Goal: Complete application form

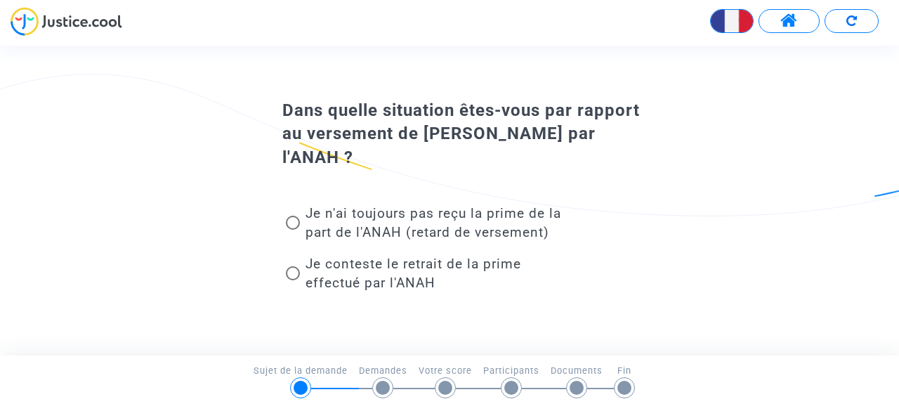
click at [295, 217] on span at bounding box center [293, 223] width 14 height 14
click at [293, 230] on input "Je n'ai toujours pas reçu la prime de la part de l'ANAH (retard de versement)" at bounding box center [292, 230] width 1 height 1
radio input "true"
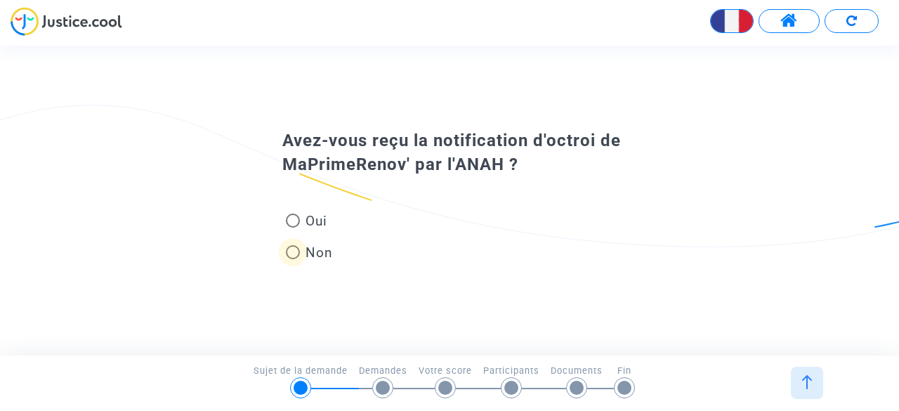
click at [294, 248] on span at bounding box center [293, 252] width 14 height 14
click at [293, 259] on input "Non" at bounding box center [292, 259] width 1 height 1
radio input "true"
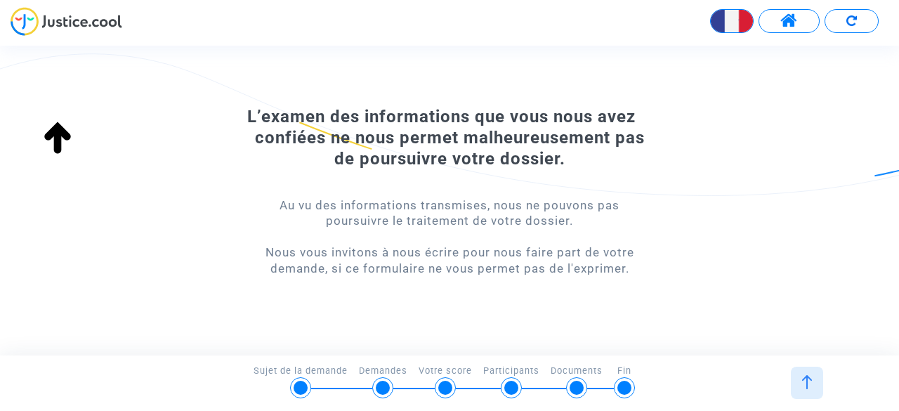
scroll to position [111, 0]
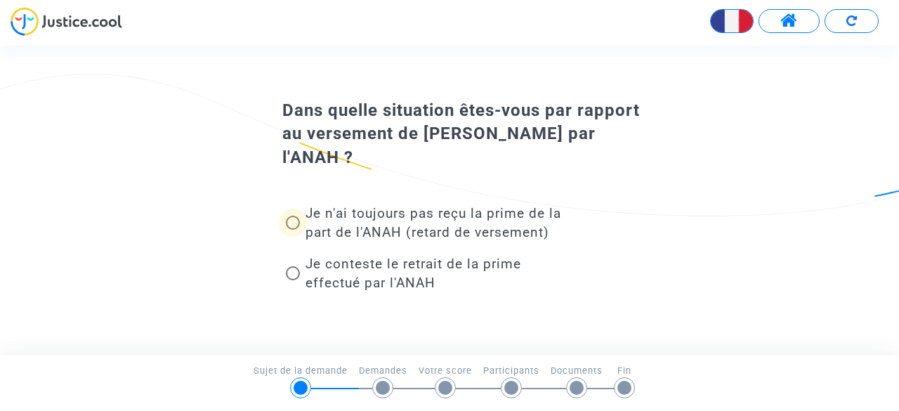
click at [286, 223] on span at bounding box center [293, 223] width 14 height 14
click at [292, 230] on input "Je n'ai toujours pas reçu la prime de la part de l'ANAH (retard de versement)" at bounding box center [292, 230] width 1 height 1
radio input "true"
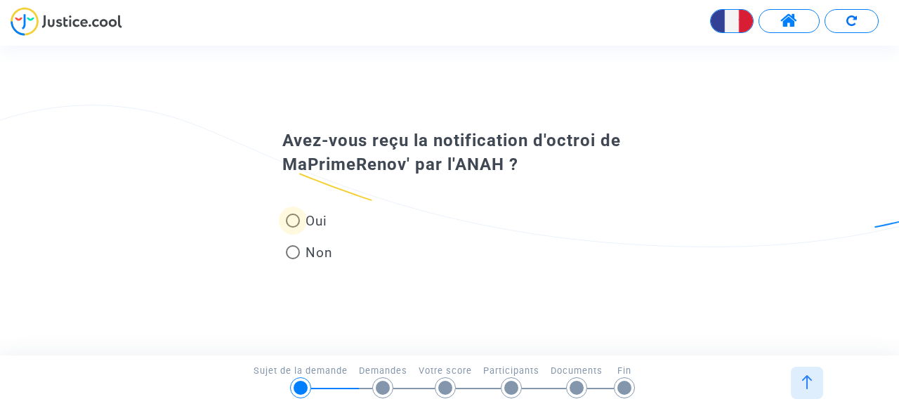
click at [290, 218] on span at bounding box center [293, 221] width 14 height 14
click at [292, 228] on input "Oui" at bounding box center [292, 228] width 1 height 1
radio input "true"
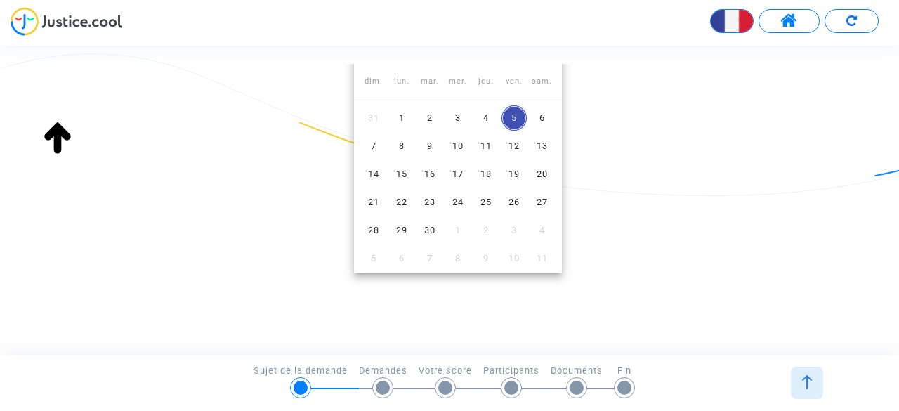
scroll to position [17, 0]
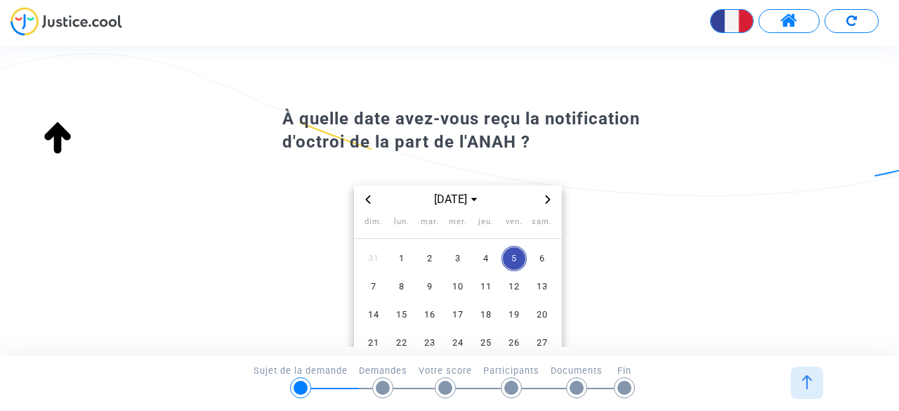
click at [366, 199] on icon "Previous month" at bounding box center [367, 199] width 5 height 8
click at [367, 199] on icon "Previous month" at bounding box center [367, 199] width 5 height 8
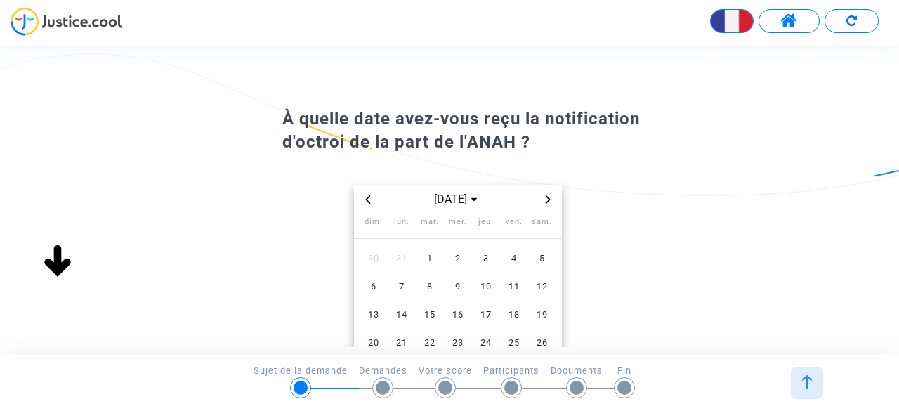
click at [367, 199] on icon "Previous month" at bounding box center [367, 199] width 5 height 8
click at [368, 199] on icon "Previous month" at bounding box center [368, 199] width 8 height 8
click at [369, 199] on icon "Previous month" at bounding box center [368, 199] width 8 height 8
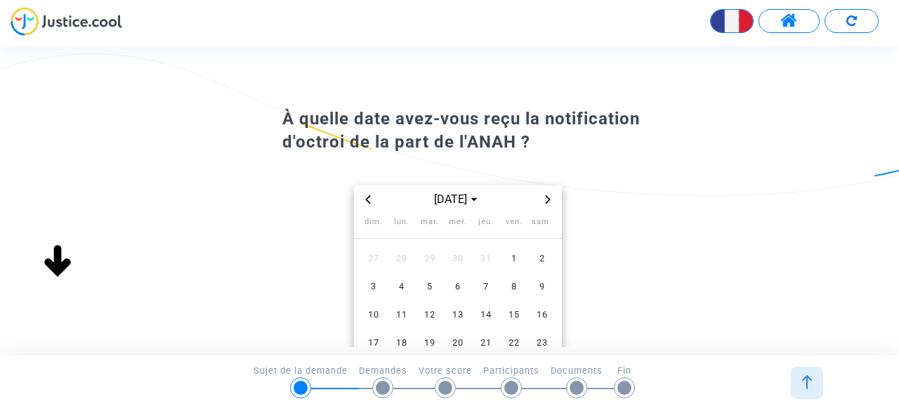
click at [369, 199] on icon "Previous month" at bounding box center [368, 199] width 8 height 8
click at [369, 197] on icon "Previous month" at bounding box center [368, 199] width 8 height 8
click at [369, 196] on icon "Previous month" at bounding box center [367, 199] width 5 height 8
click at [367, 196] on icon "Previous month" at bounding box center [368, 199] width 8 height 8
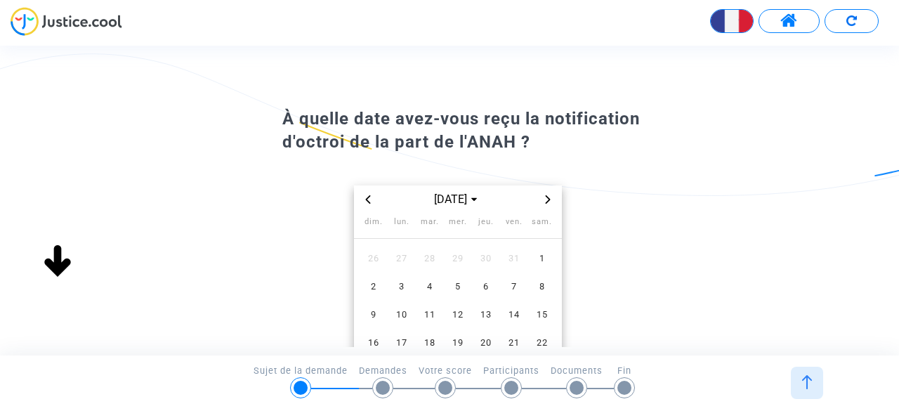
click at [367, 196] on icon "Previous month" at bounding box center [368, 199] width 8 height 8
click at [366, 198] on icon "Previous month" at bounding box center [368, 199] width 8 height 8
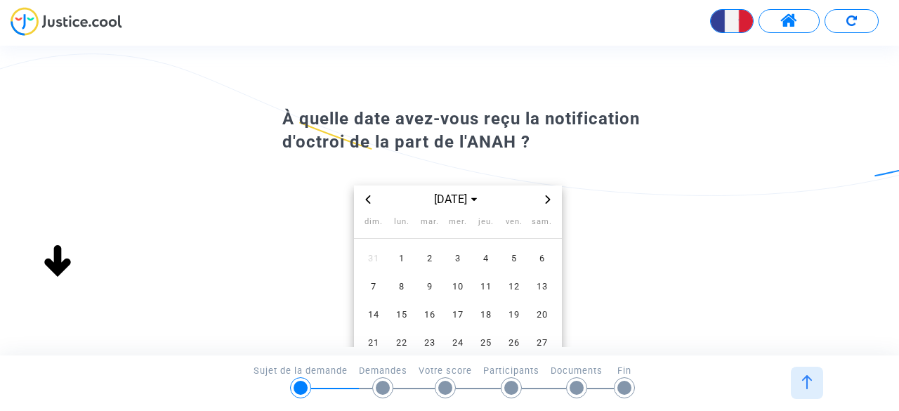
click at [366, 198] on icon "Previous month" at bounding box center [368, 199] width 8 height 8
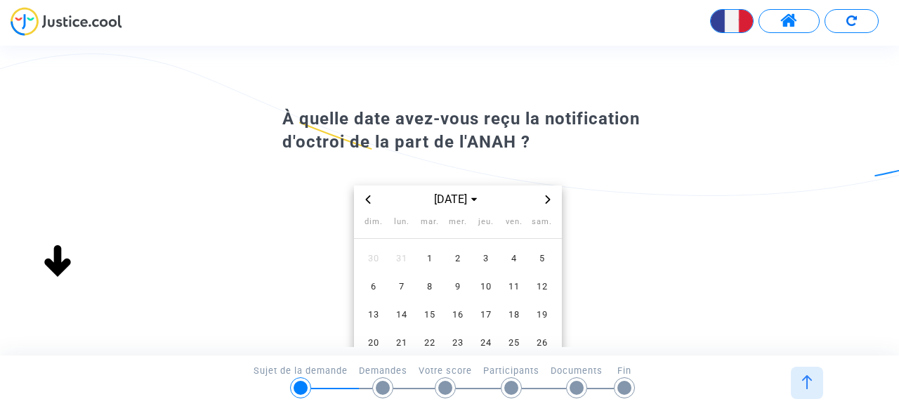
click at [366, 198] on icon "Previous month" at bounding box center [368, 199] width 8 height 8
click at [366, 199] on icon "Previous month" at bounding box center [368, 199] width 8 height 8
click at [365, 200] on icon "Previous month" at bounding box center [367, 199] width 5 height 8
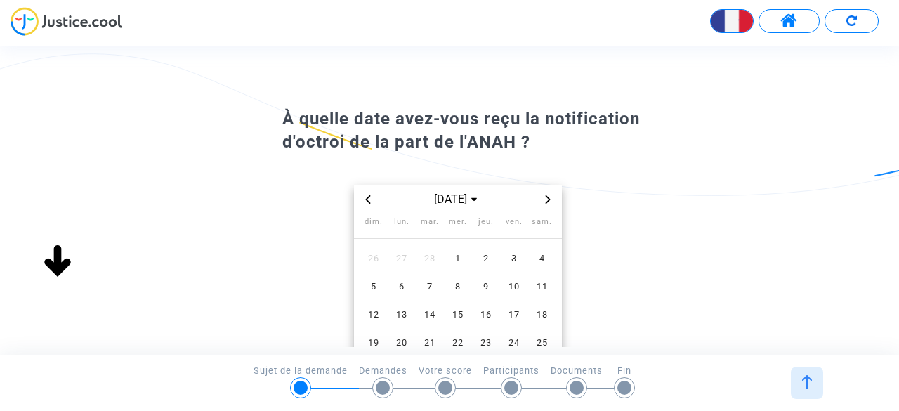
click at [365, 200] on icon "Previous month" at bounding box center [367, 199] width 5 height 8
click at [487, 283] on span "10" at bounding box center [485, 286] width 25 height 25
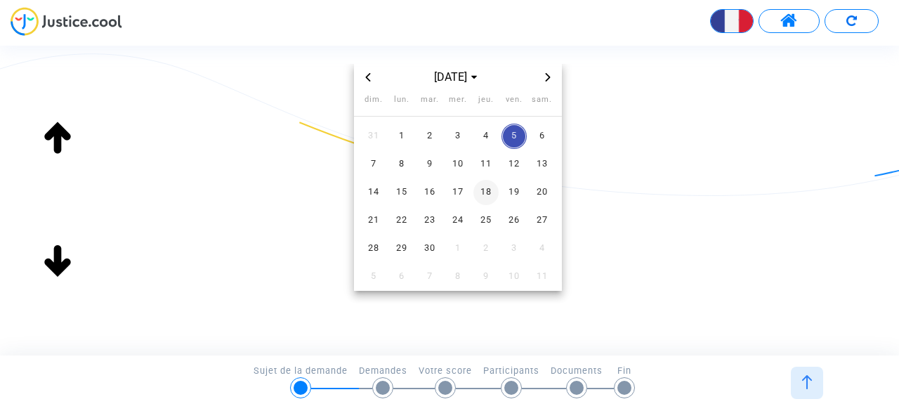
scroll to position [181, 0]
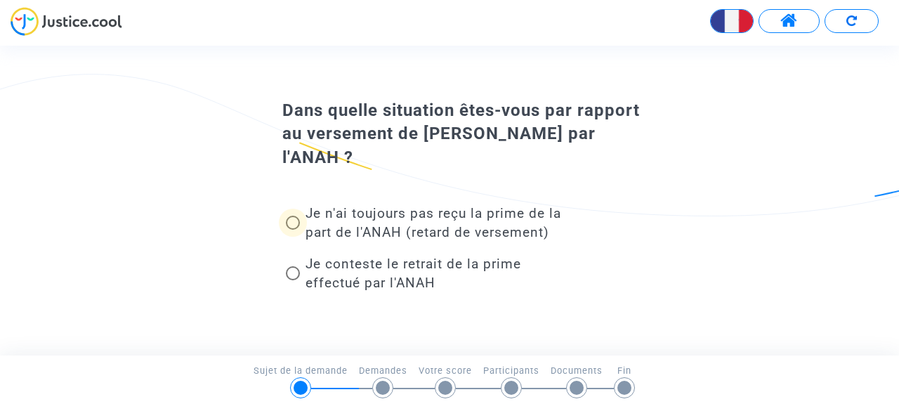
drag, startPoint x: 294, startPoint y: 225, endPoint x: 296, endPoint y: 237, distance: 11.4
click at [294, 228] on span at bounding box center [293, 223] width 14 height 14
click at [293, 230] on input "Je n'ai toujours pas reçu la prime de la part de l'ANAH (retard de versement)" at bounding box center [292, 230] width 1 height 1
radio input "true"
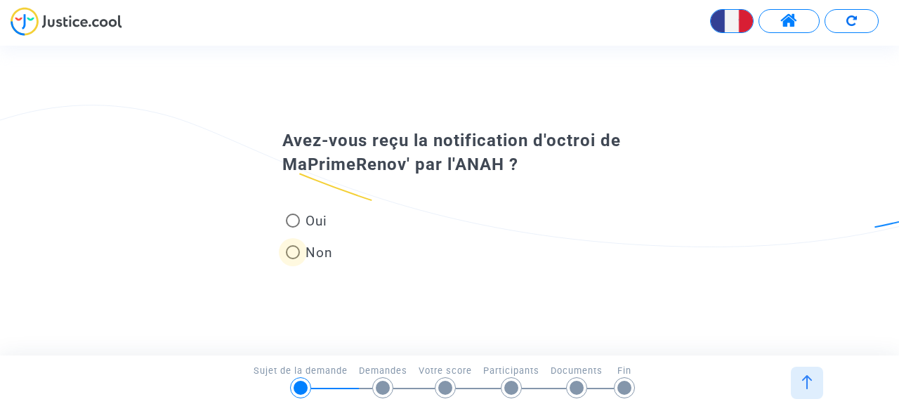
click at [303, 251] on label "Non" at bounding box center [309, 252] width 47 height 19
click at [293, 259] on input "Non" at bounding box center [292, 259] width 1 height 1
radio input "true"
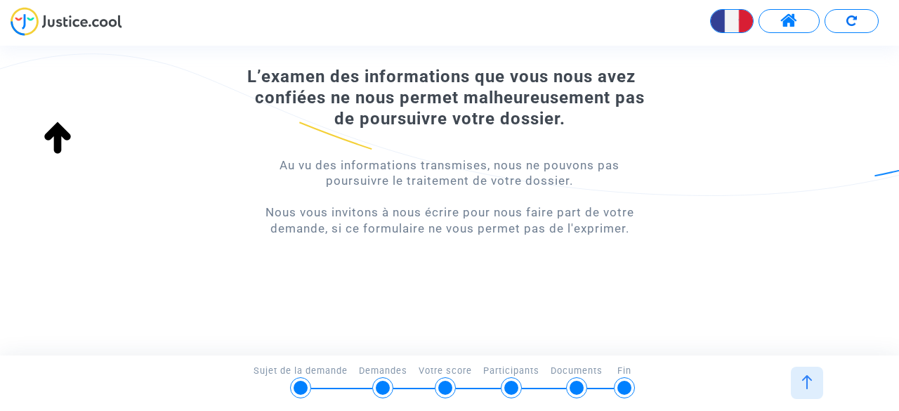
scroll to position [111, 0]
